Goal: Complete application form

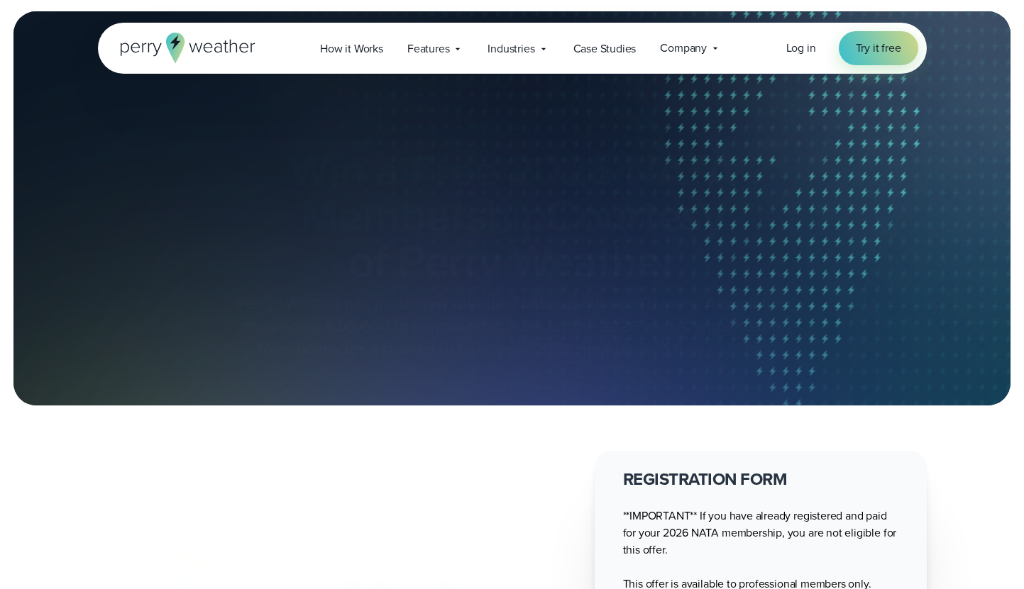
select select "**"
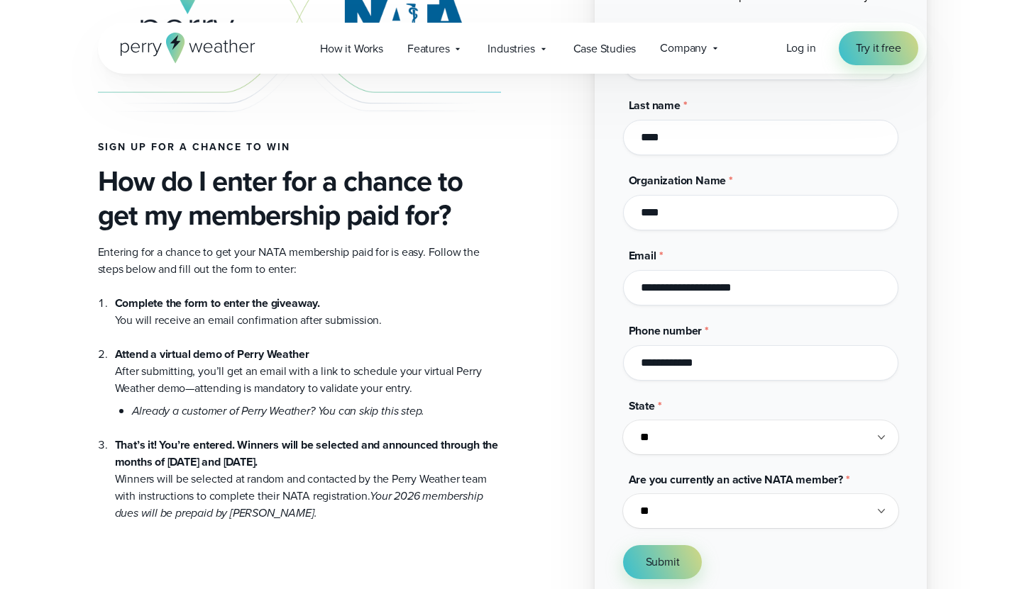
scroll to position [592, 0]
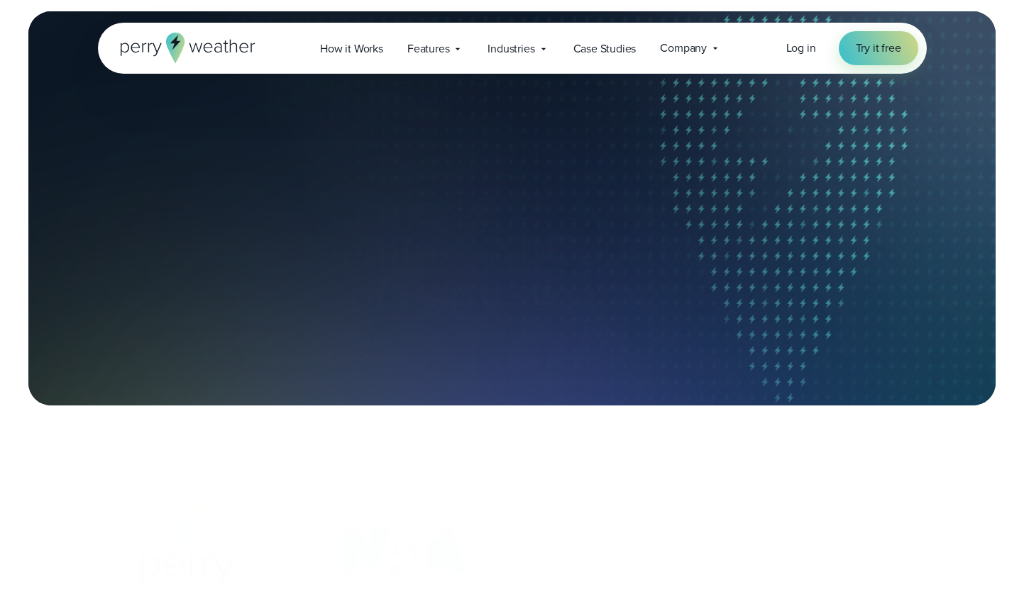
select select "**"
